Goal: Check status

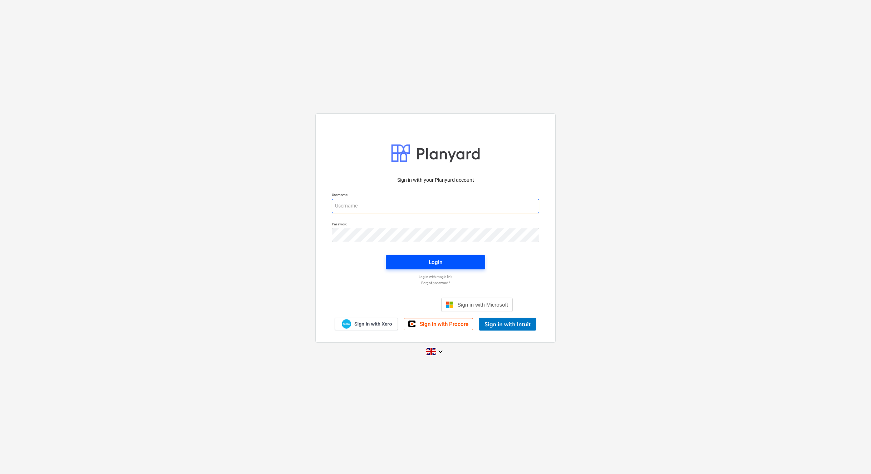
type input "[PERSON_NAME][EMAIL_ADDRESS][DOMAIN_NAME]"
click at [404, 264] on span "Login" at bounding box center [436, 262] width 82 height 9
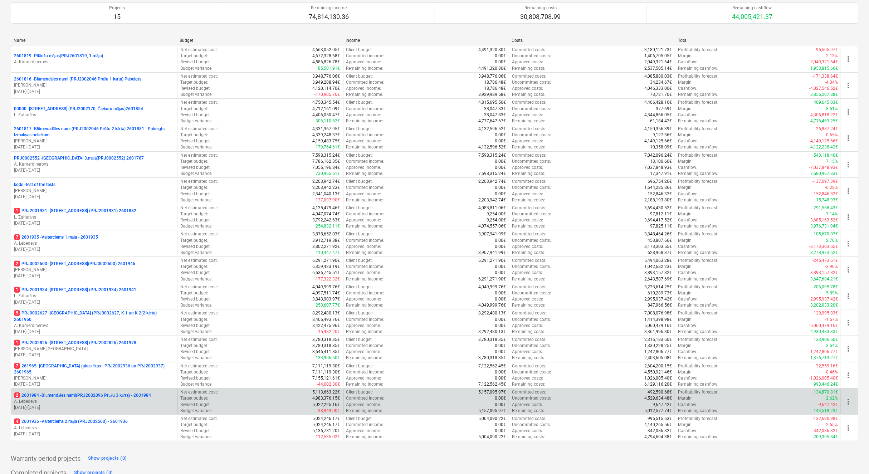
scroll to position [97, 0]
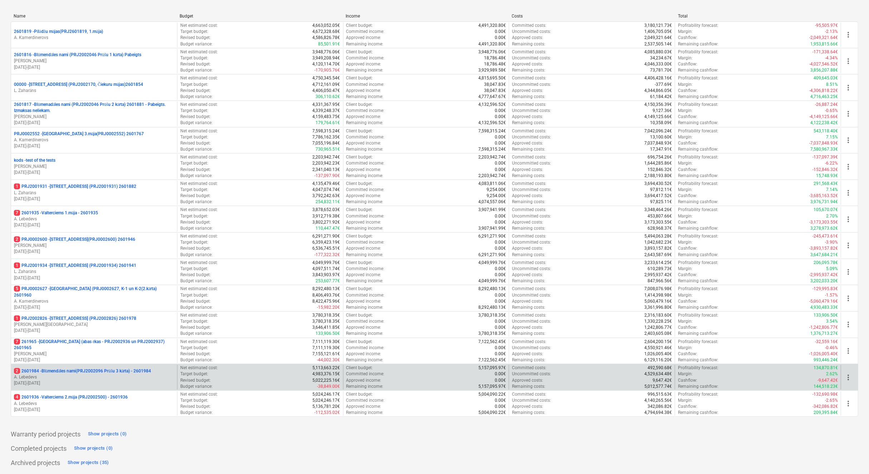
click at [129, 372] on p "2 2601984 - Blūmendāles nami(PRJ2002096 Prūšu 3 kārta) - 2601984" at bounding box center [82, 371] width 137 height 6
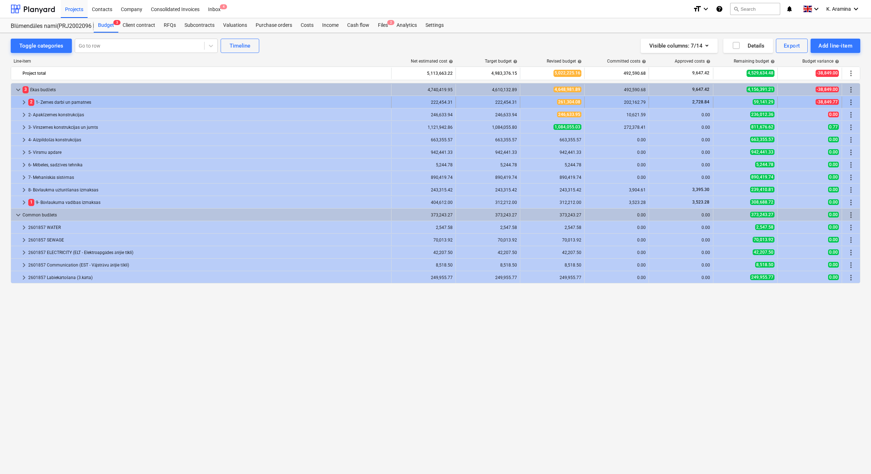
click at [612, 103] on span "-38,849.77" at bounding box center [827, 102] width 23 height 6
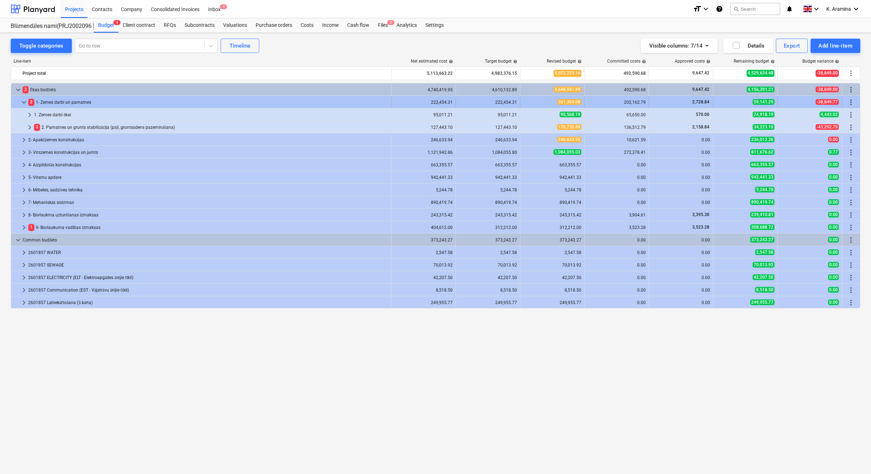
click at [25, 102] on span "keyboard_arrow_down" at bounding box center [24, 102] width 9 height 9
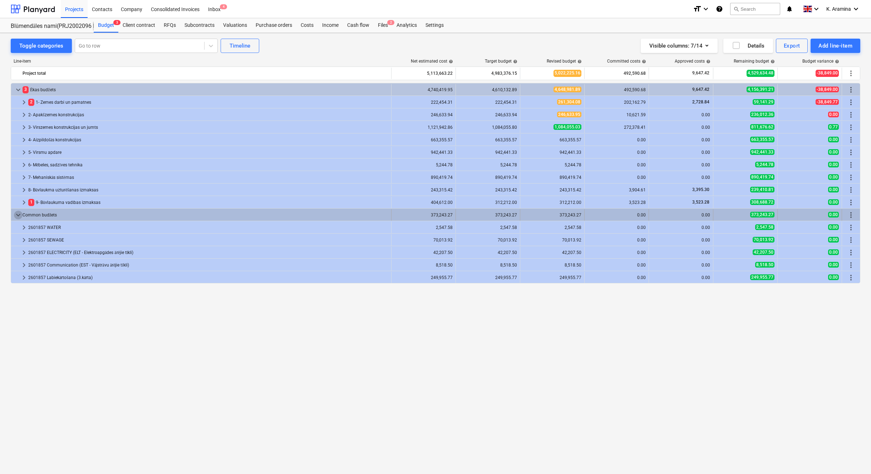
click at [19, 215] on span "keyboard_arrow_down" at bounding box center [18, 215] width 9 height 9
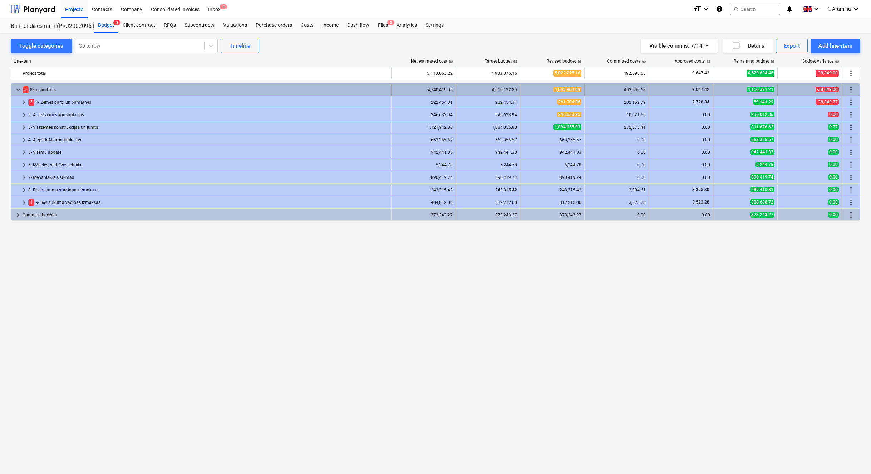
click at [507, 92] on div "4,610,132.89" at bounding box center [488, 89] width 58 height 5
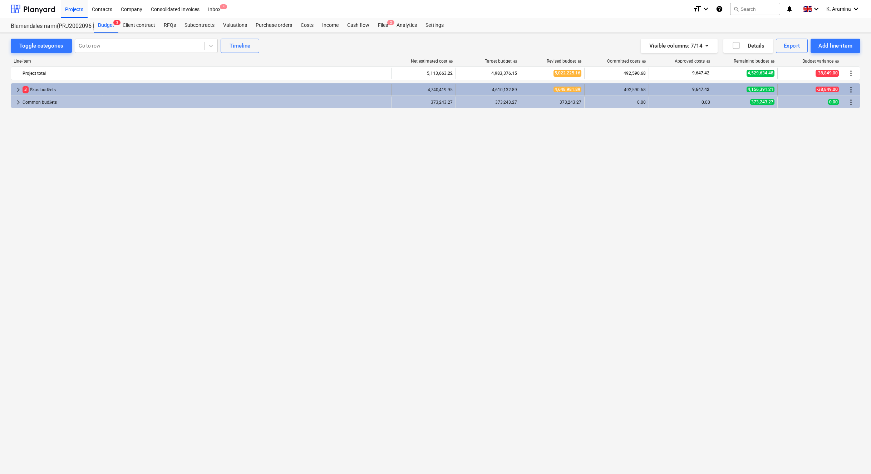
click at [506, 90] on div "4,610,132.89" at bounding box center [488, 89] width 58 height 5
